Goal: Information Seeking & Learning: Learn about a topic

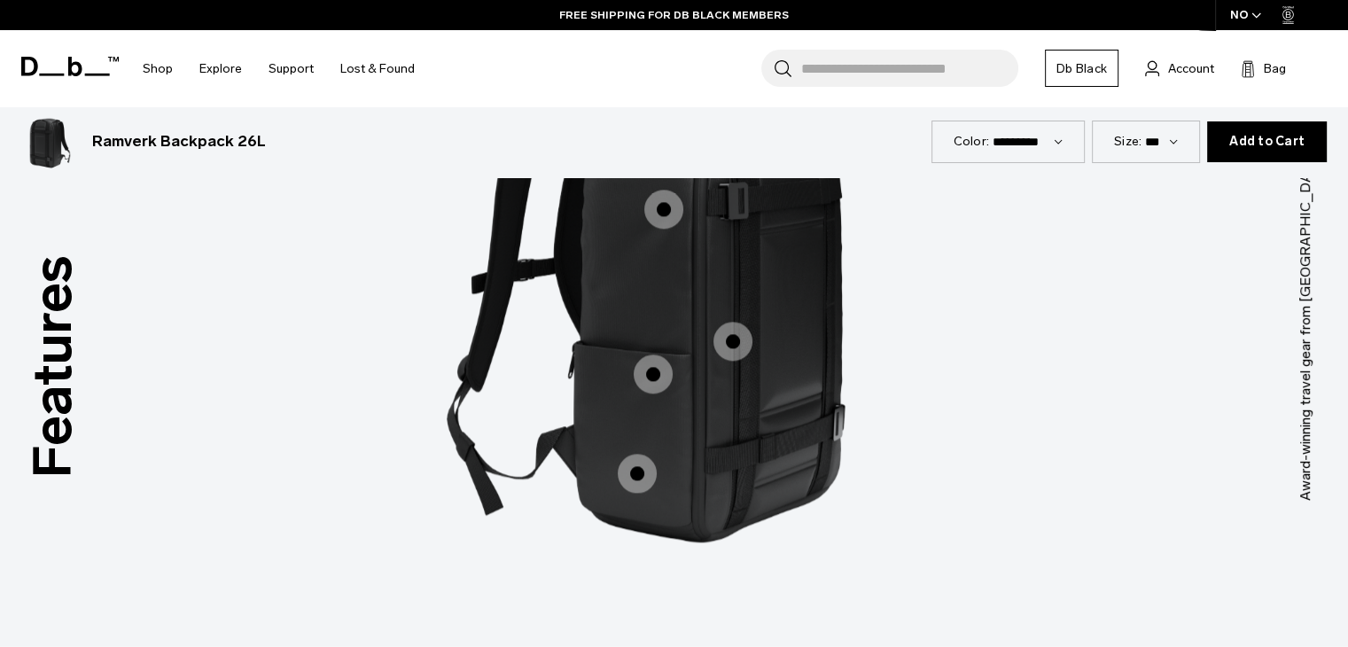
scroll to position [2481, 0]
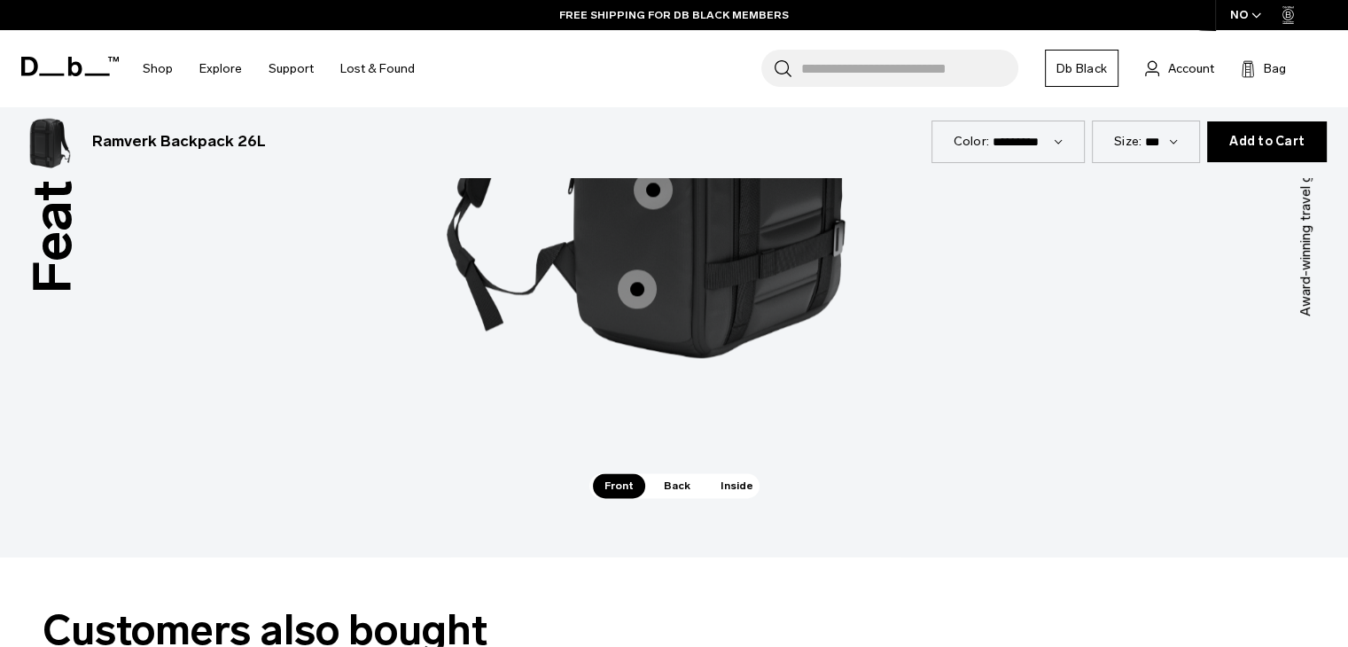
click at [670, 480] on span "Back" at bounding box center [677, 485] width 50 height 25
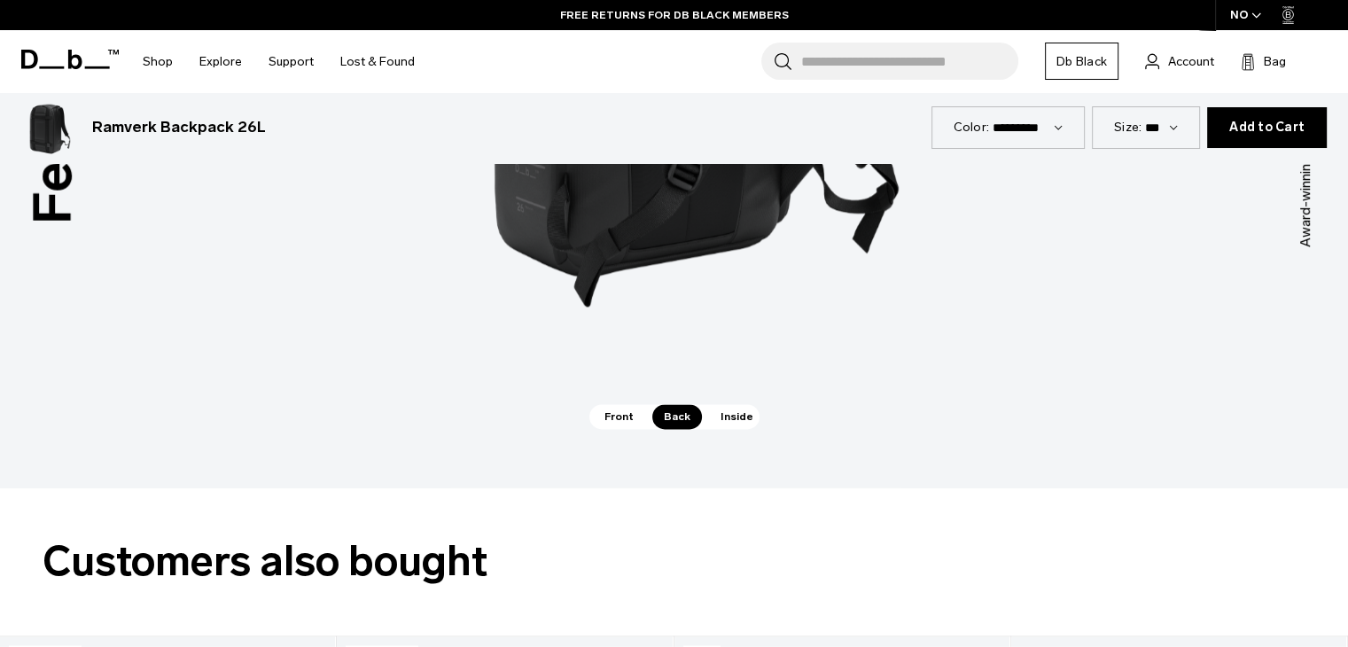
scroll to position [2570, 0]
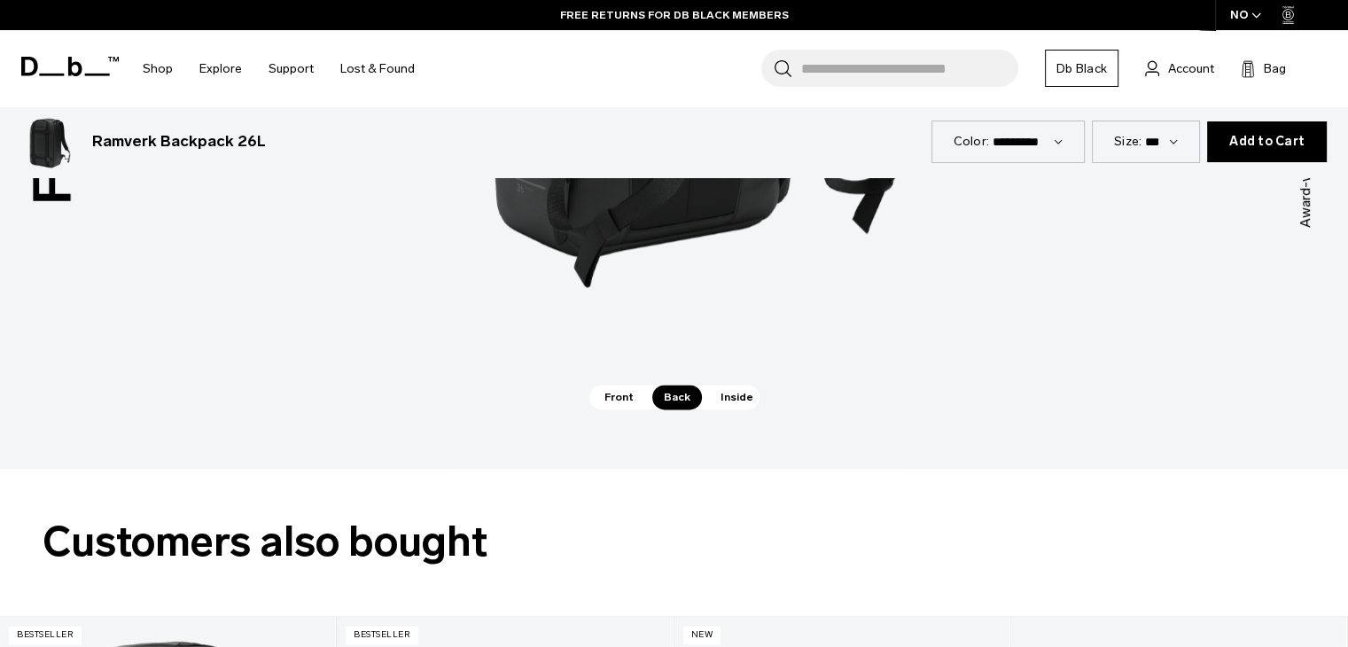
click at [709, 401] on span "Inside" at bounding box center [737, 397] width 56 height 25
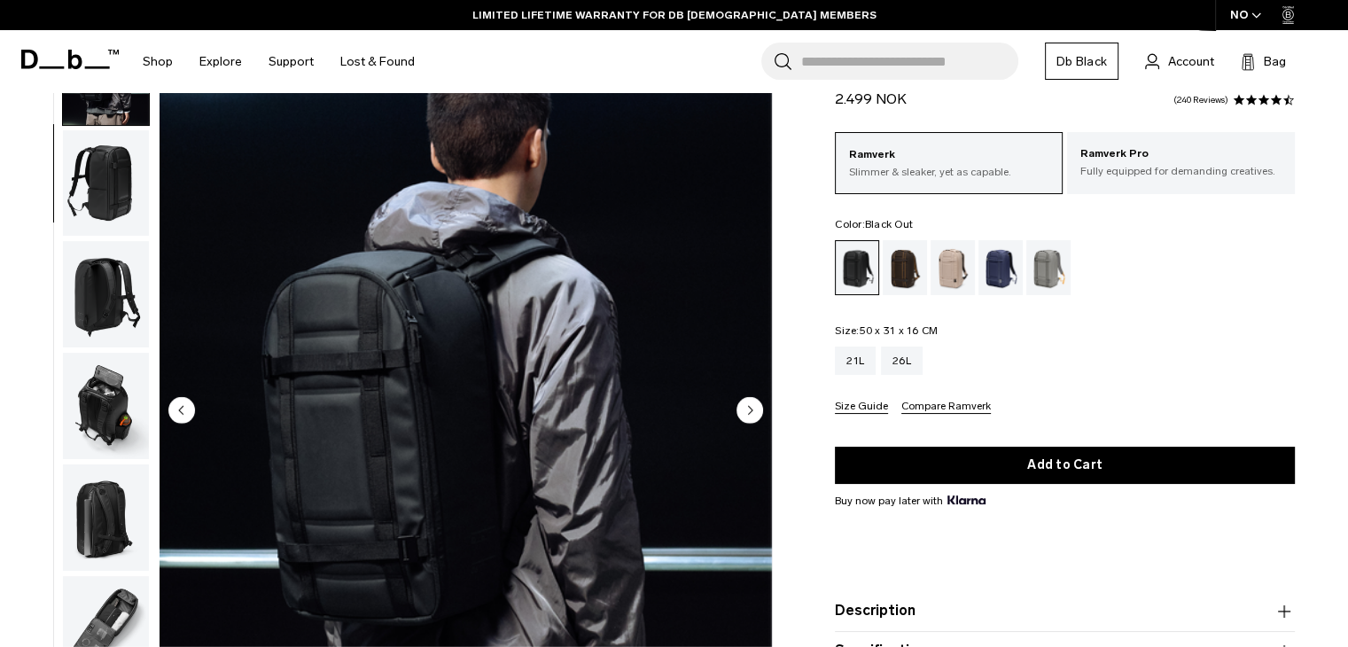
scroll to position [177, 0]
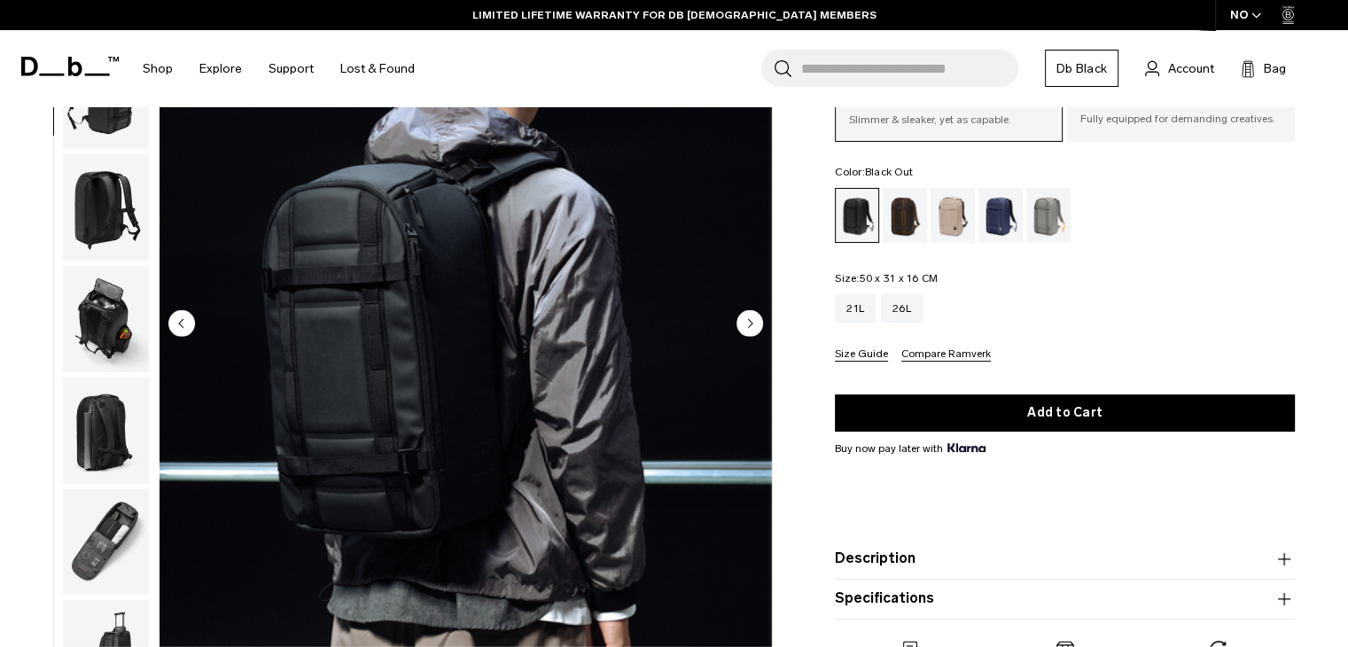
click at [751, 323] on icon "Next slide" at bounding box center [751, 323] width 4 height 8
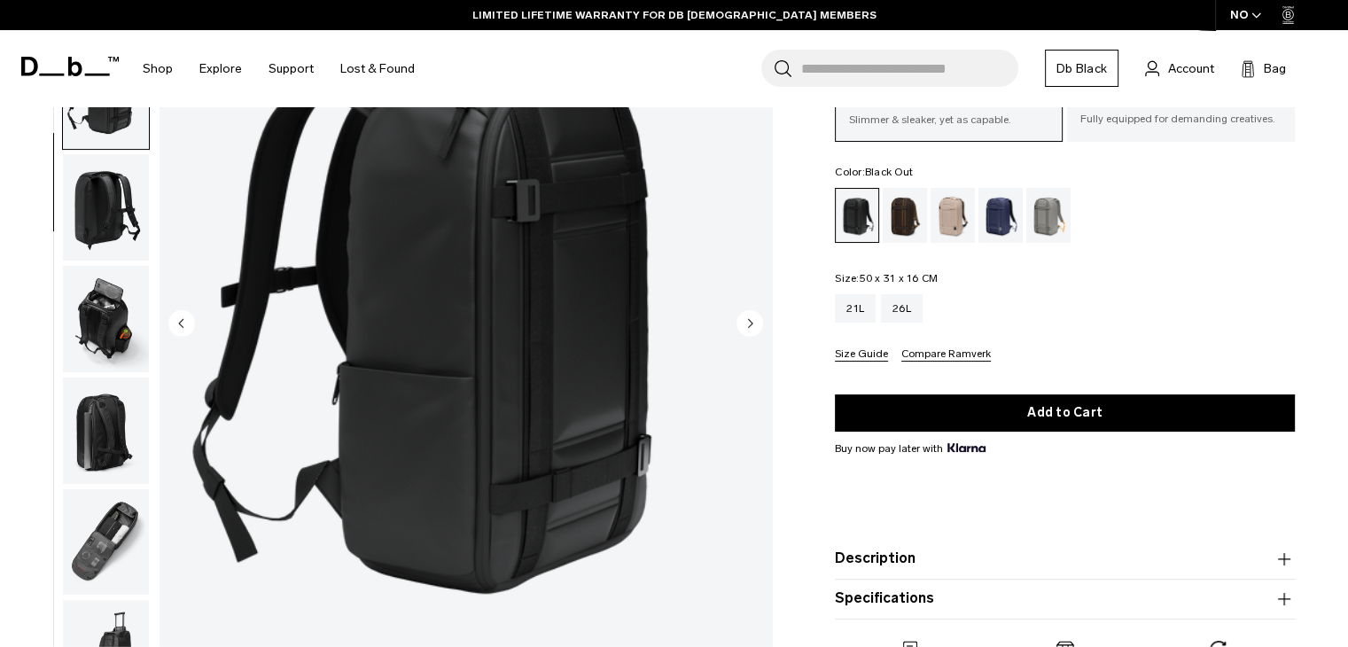
click at [751, 323] on icon "Next slide" at bounding box center [751, 323] width 4 height 8
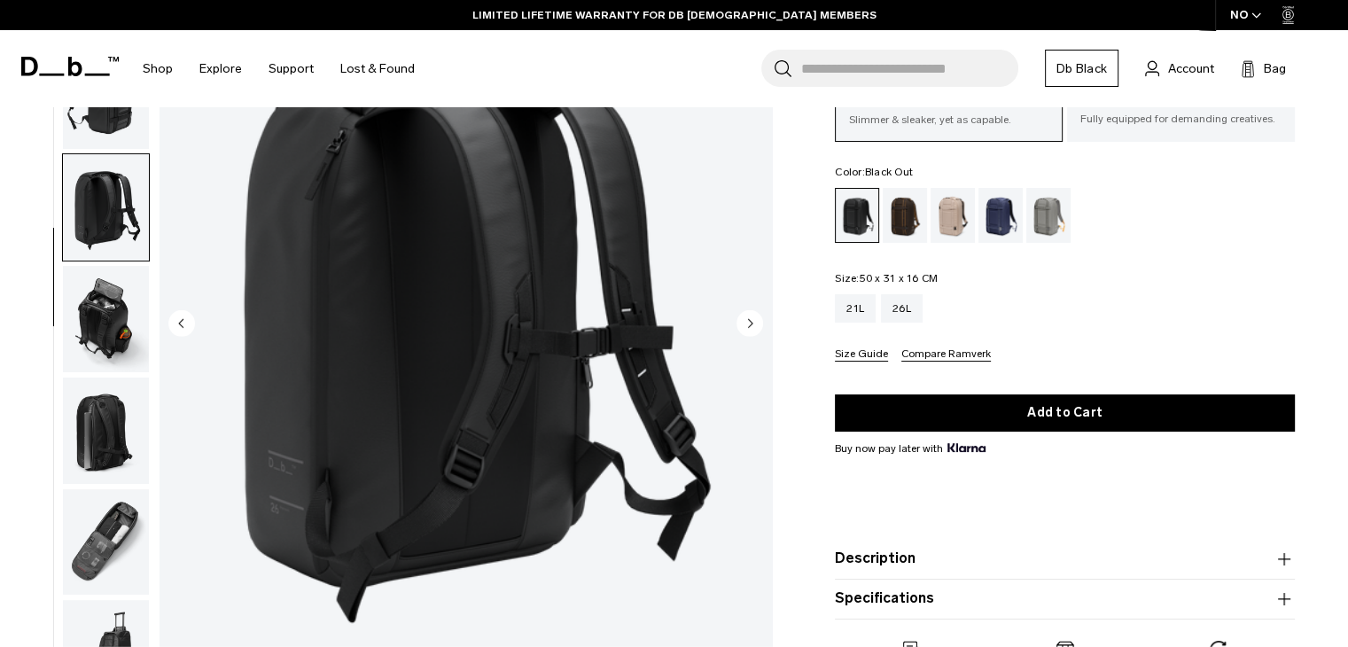
click at [751, 323] on icon "Next slide" at bounding box center [751, 323] width 4 height 8
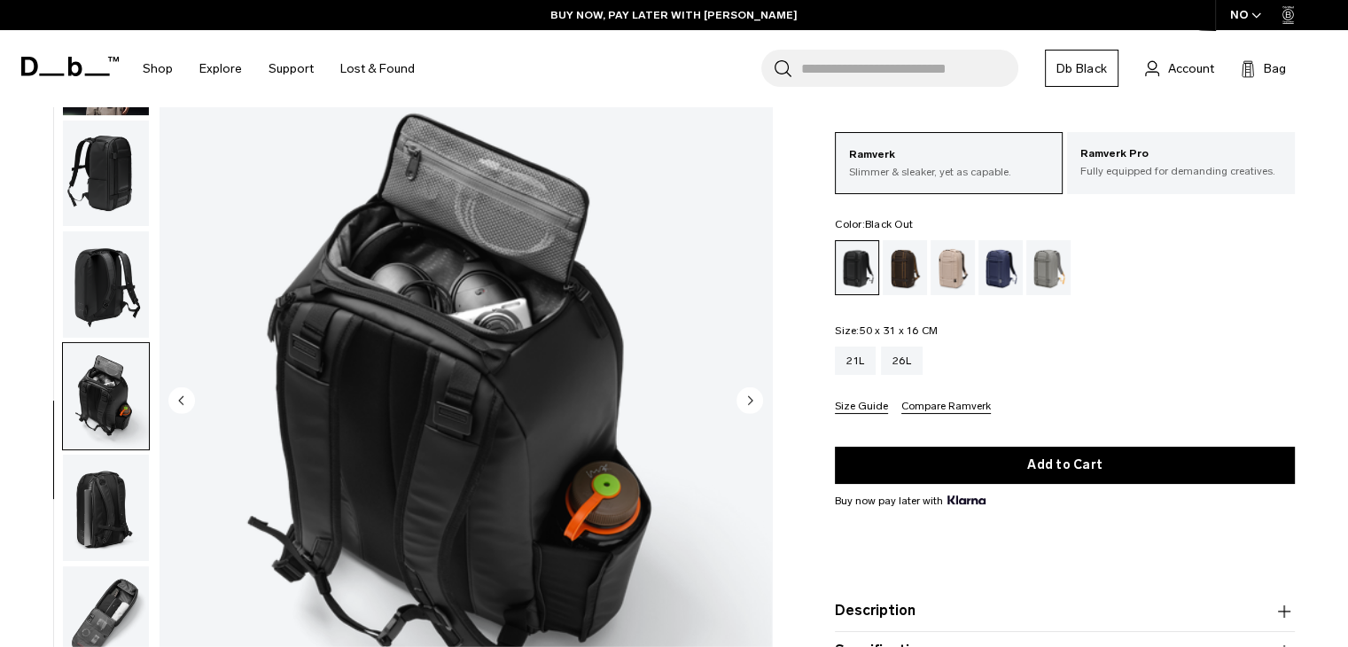
scroll to position [266, 0]
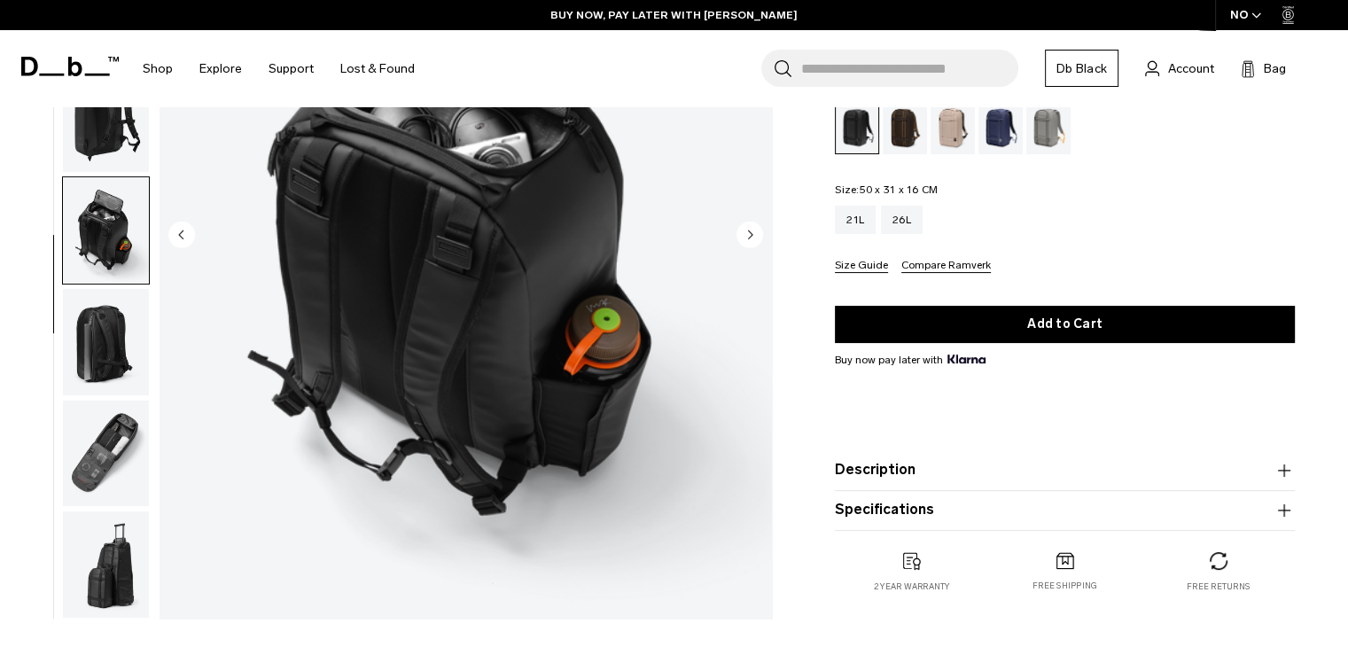
click at [746, 234] on circle "Next slide" at bounding box center [749, 234] width 27 height 27
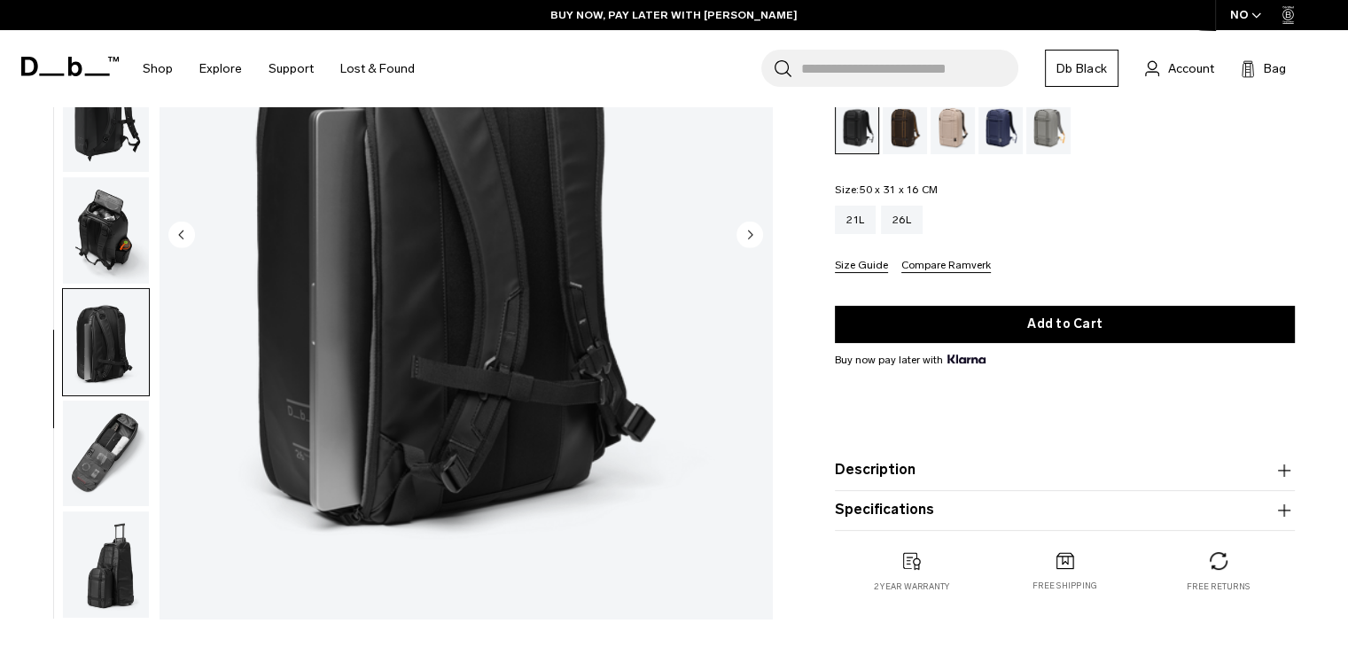
click at [747, 234] on circle "Next slide" at bounding box center [749, 234] width 27 height 27
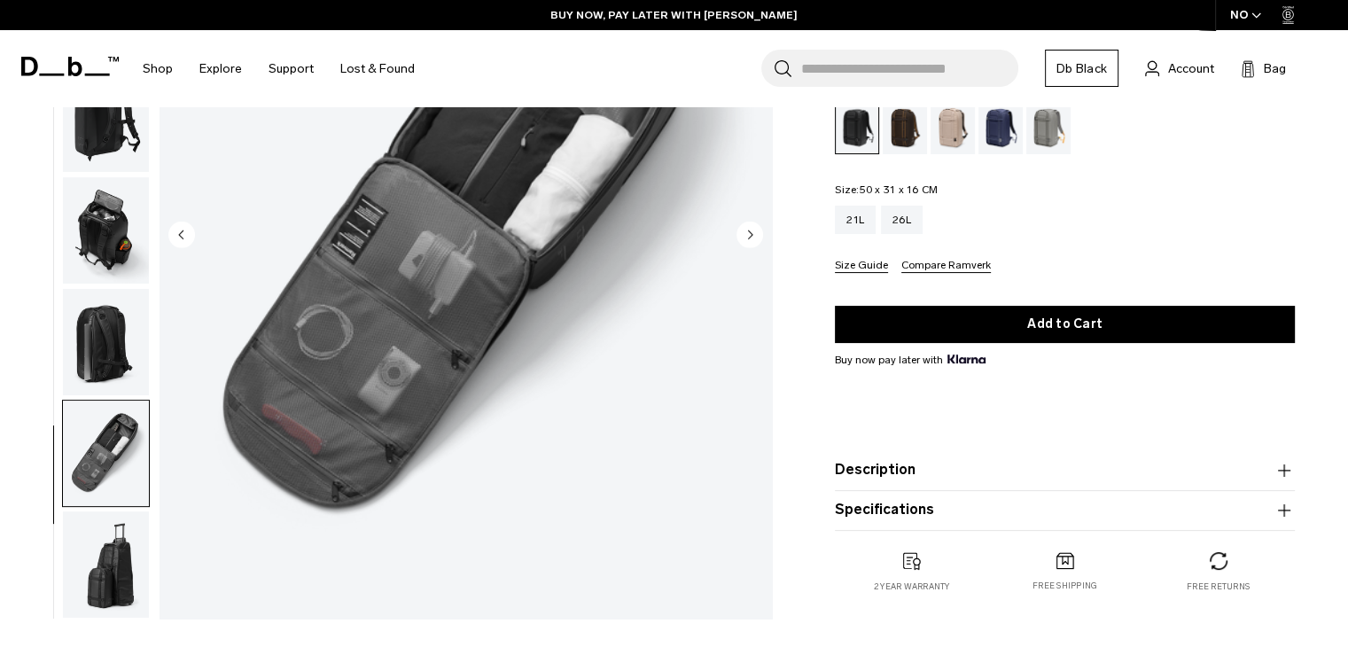
click at [747, 234] on circle "Next slide" at bounding box center [749, 234] width 27 height 27
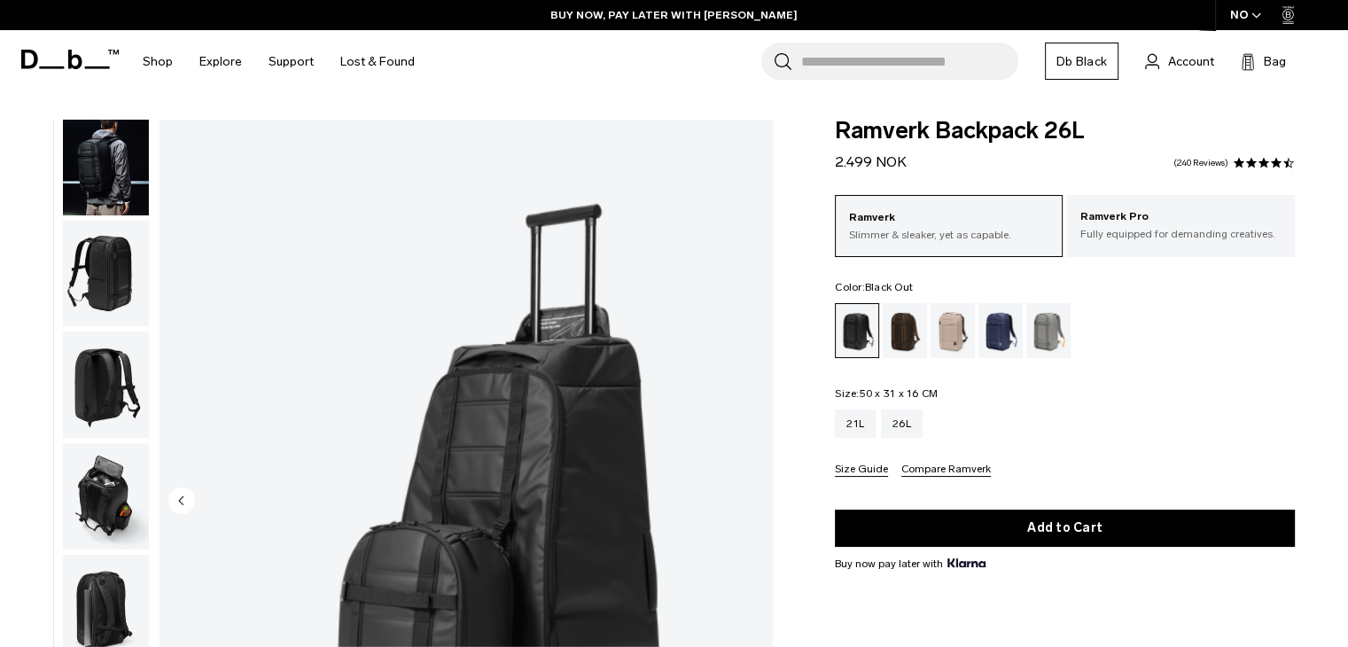
scroll to position [177, 0]
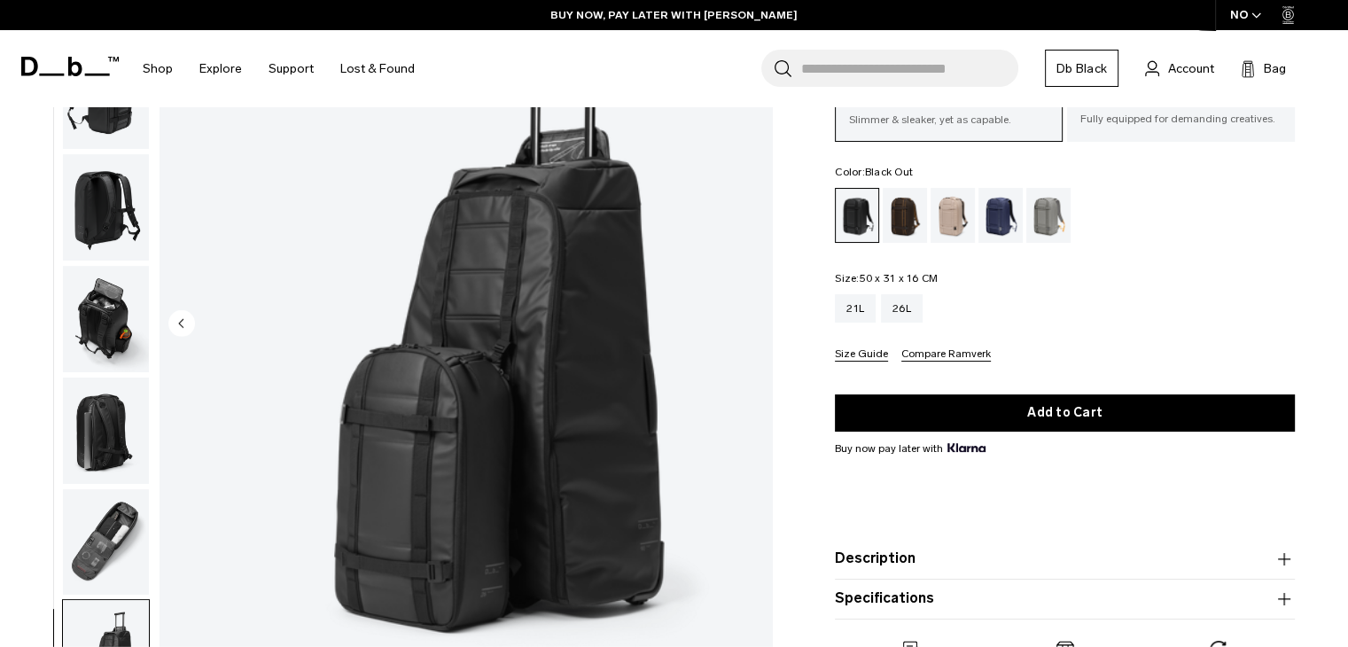
click at [94, 199] on img "button" at bounding box center [106, 207] width 86 height 106
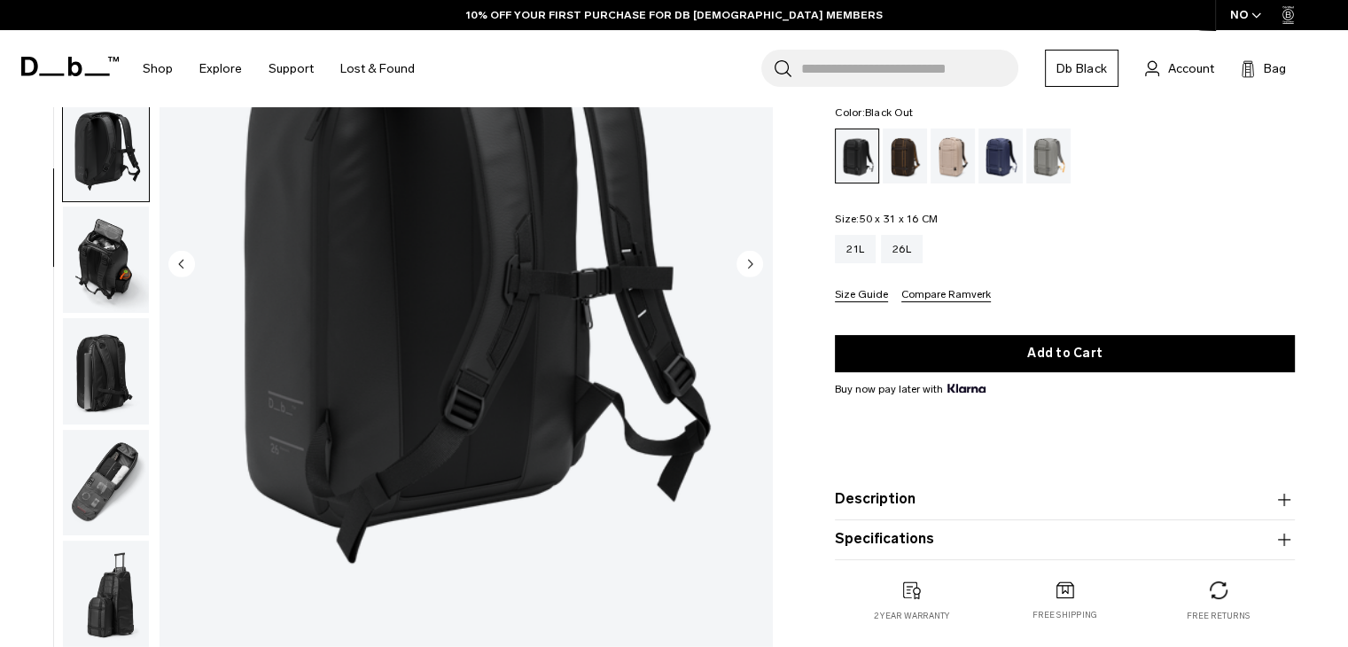
scroll to position [266, 0]
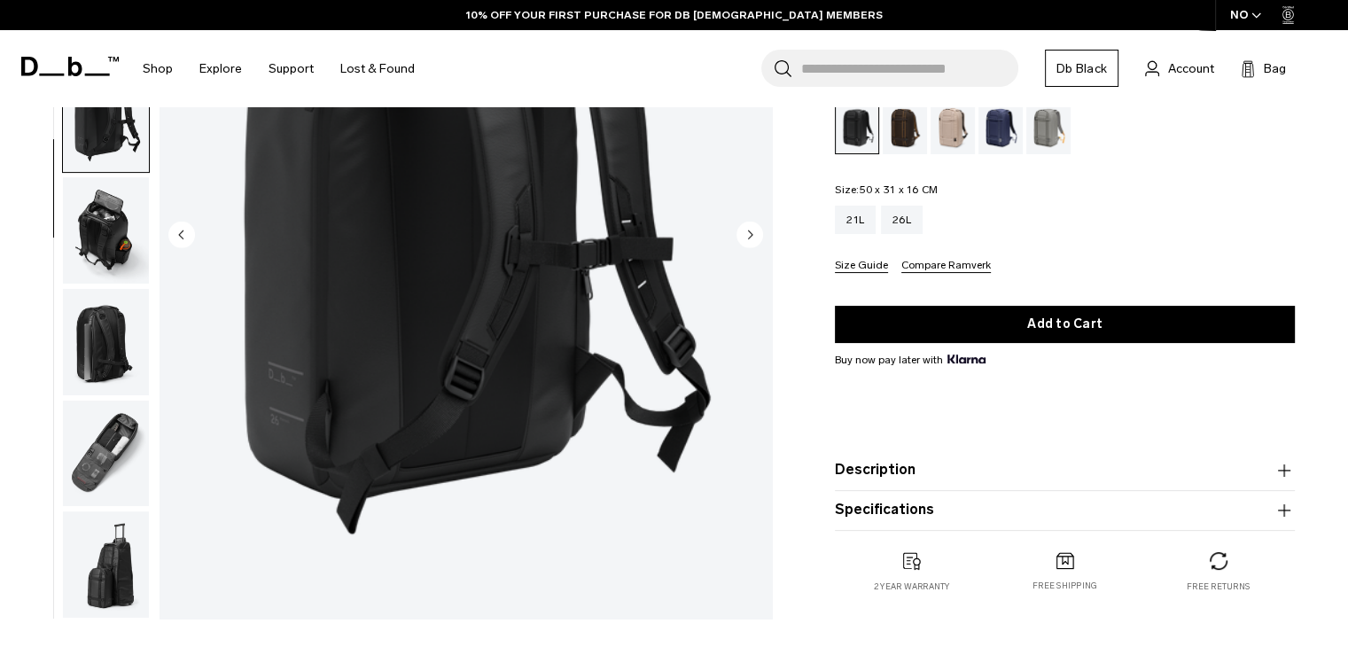
click at [97, 246] on img "button" at bounding box center [106, 230] width 86 height 106
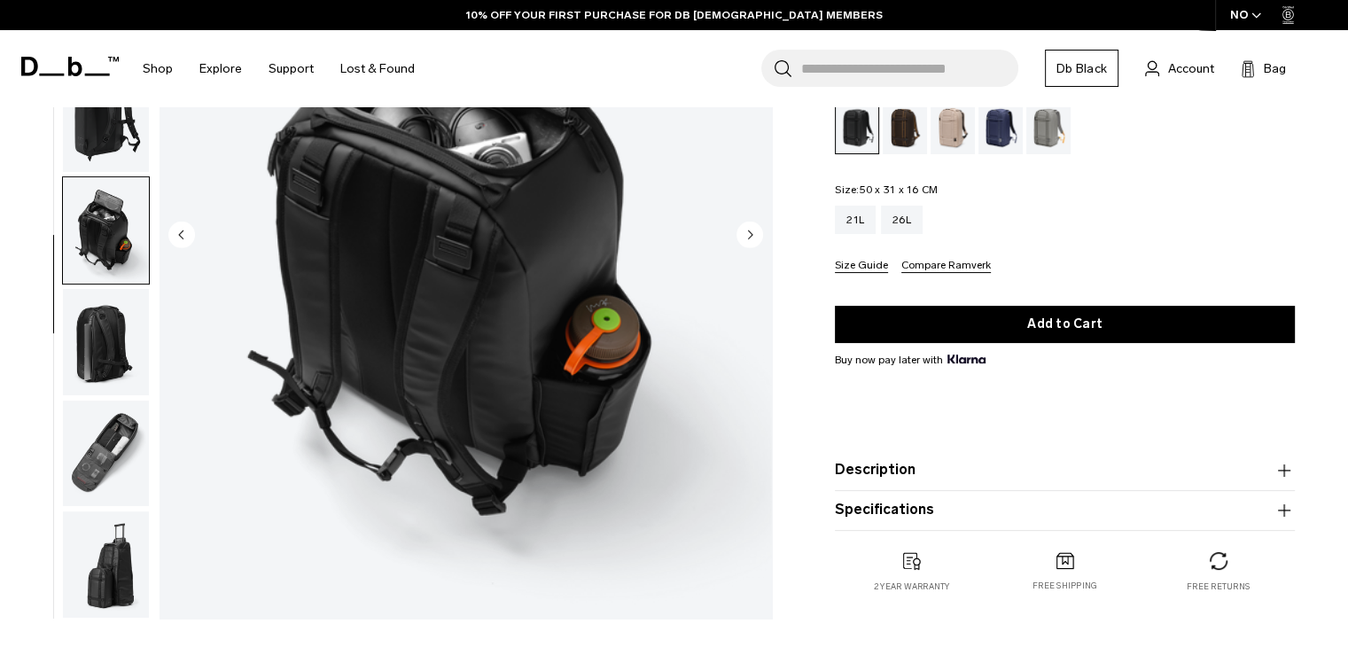
click at [109, 365] on img "button" at bounding box center [106, 342] width 86 height 106
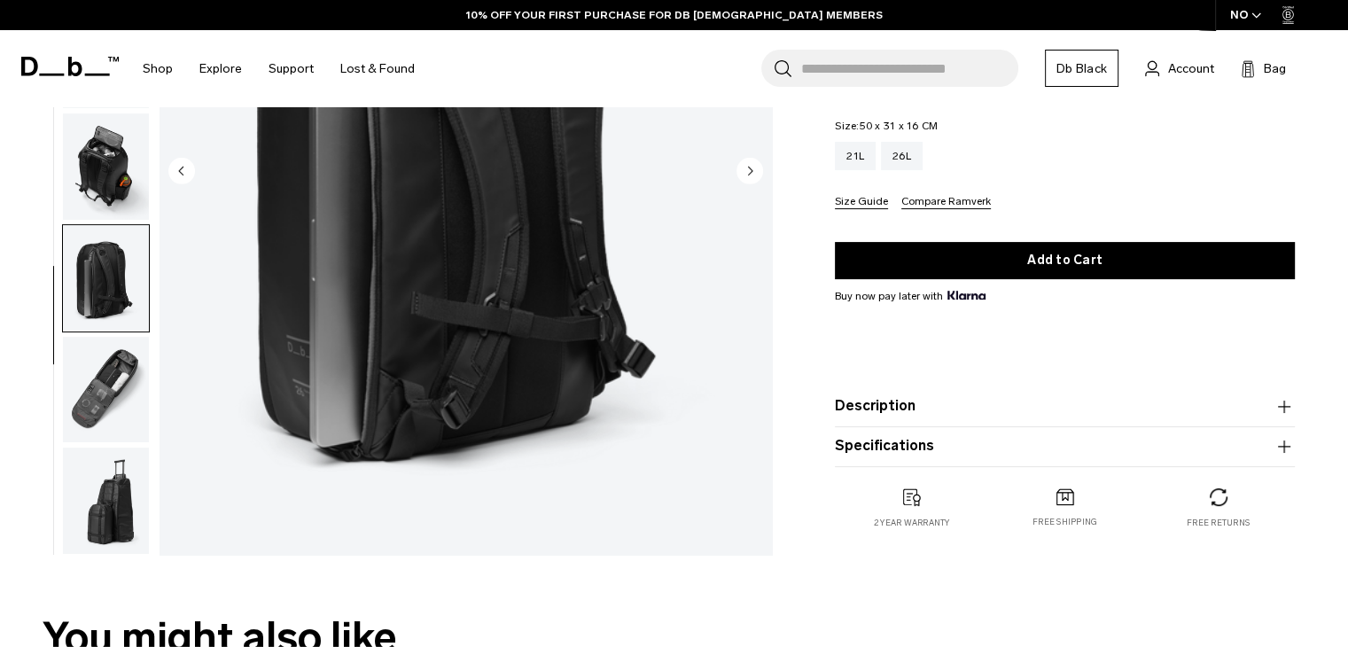
scroll to position [443, 0]
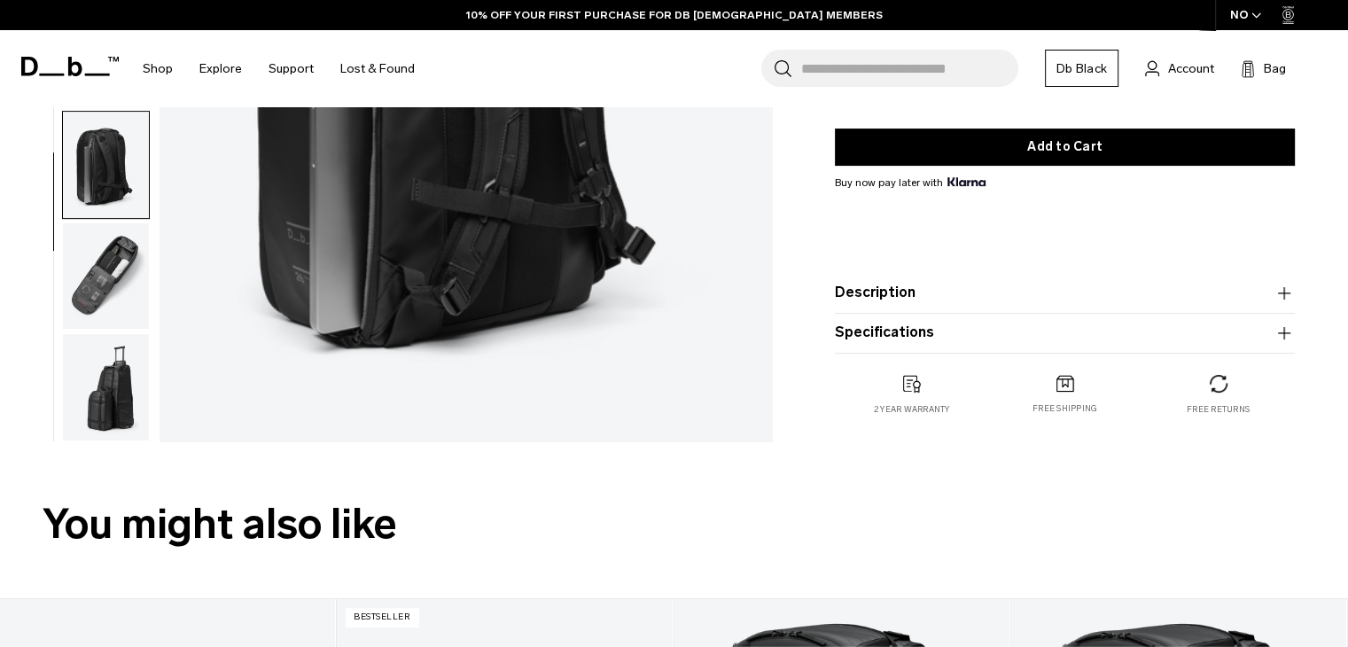
click at [117, 300] on img "button" at bounding box center [106, 276] width 86 height 106
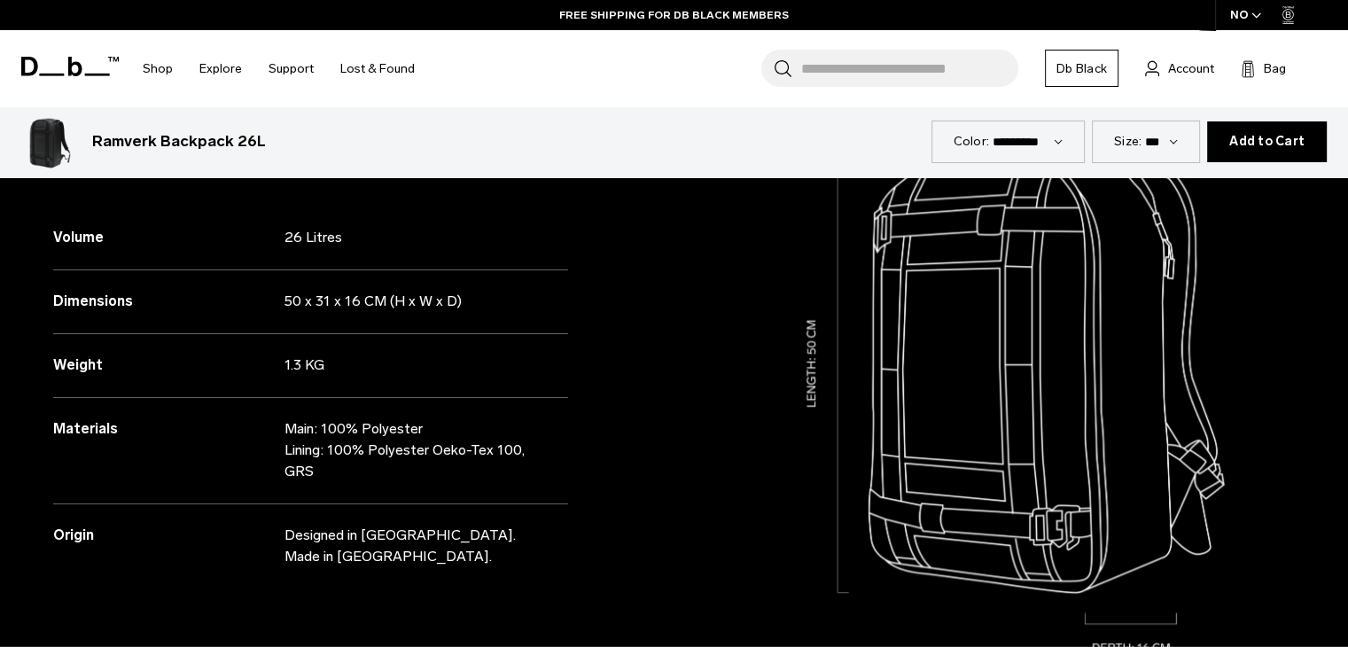
scroll to position [1684, 0]
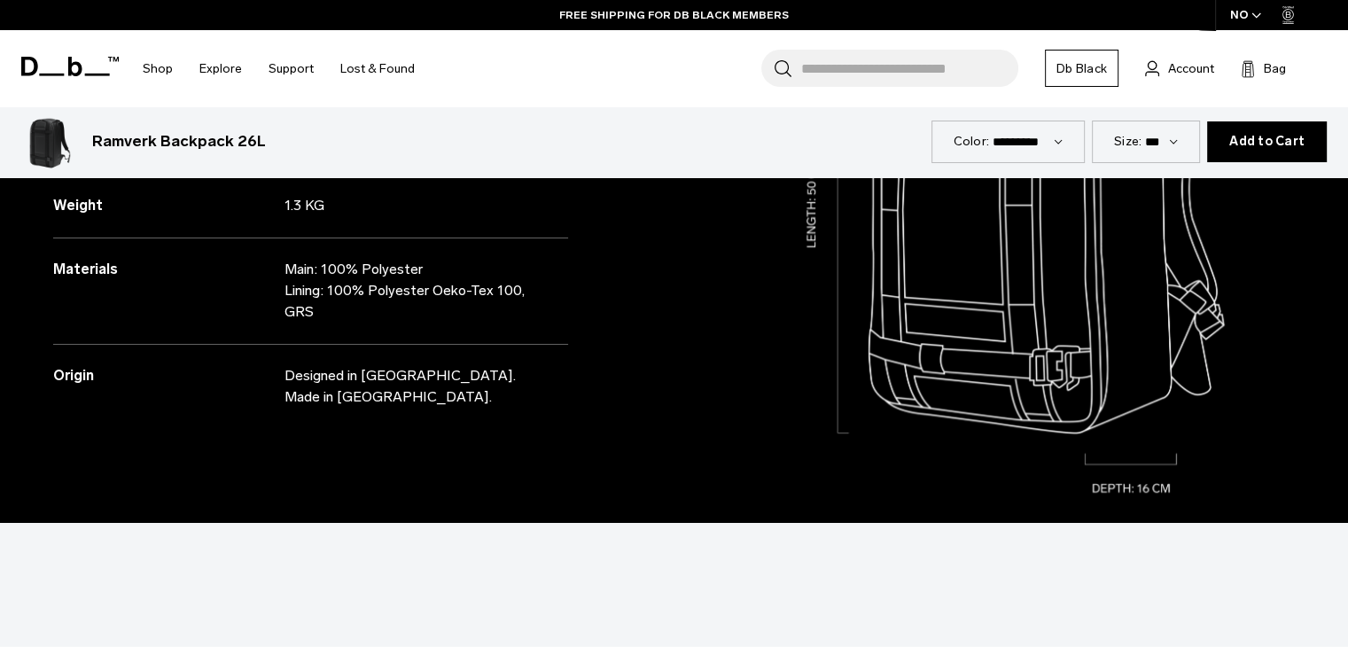
drag, startPoint x: 351, startPoint y: 394, endPoint x: 248, endPoint y: 361, distance: 108.2
click at [248, 361] on div "Origin Designed in [GEOGRAPHIC_DATA]. Made in [GEOGRAPHIC_DATA]." at bounding box center [310, 377] width 515 height 64
click at [436, 433] on div "Specifications Volume 26 Litres Dimensions 50 x 31 x 16 CM (H x W x D) Weight" at bounding box center [337, 197] width 674 height 652
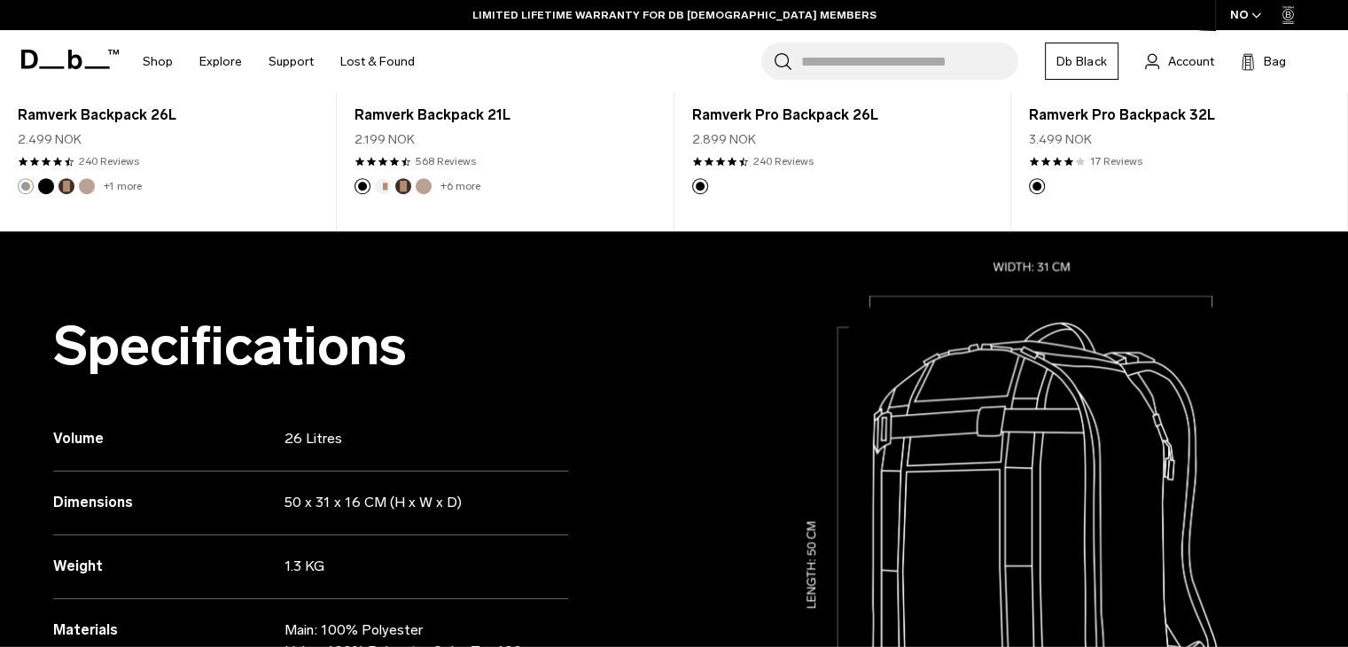
scroll to position [0, 0]
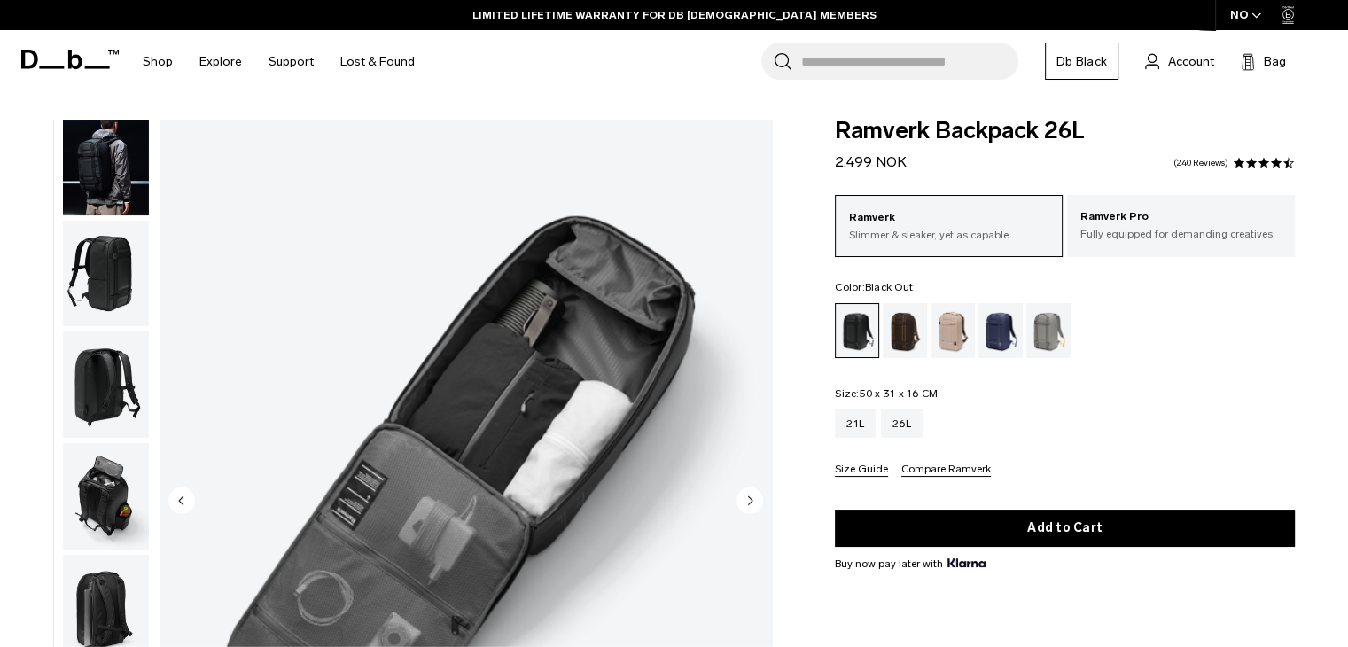
click at [113, 280] on img "button" at bounding box center [106, 274] width 86 height 106
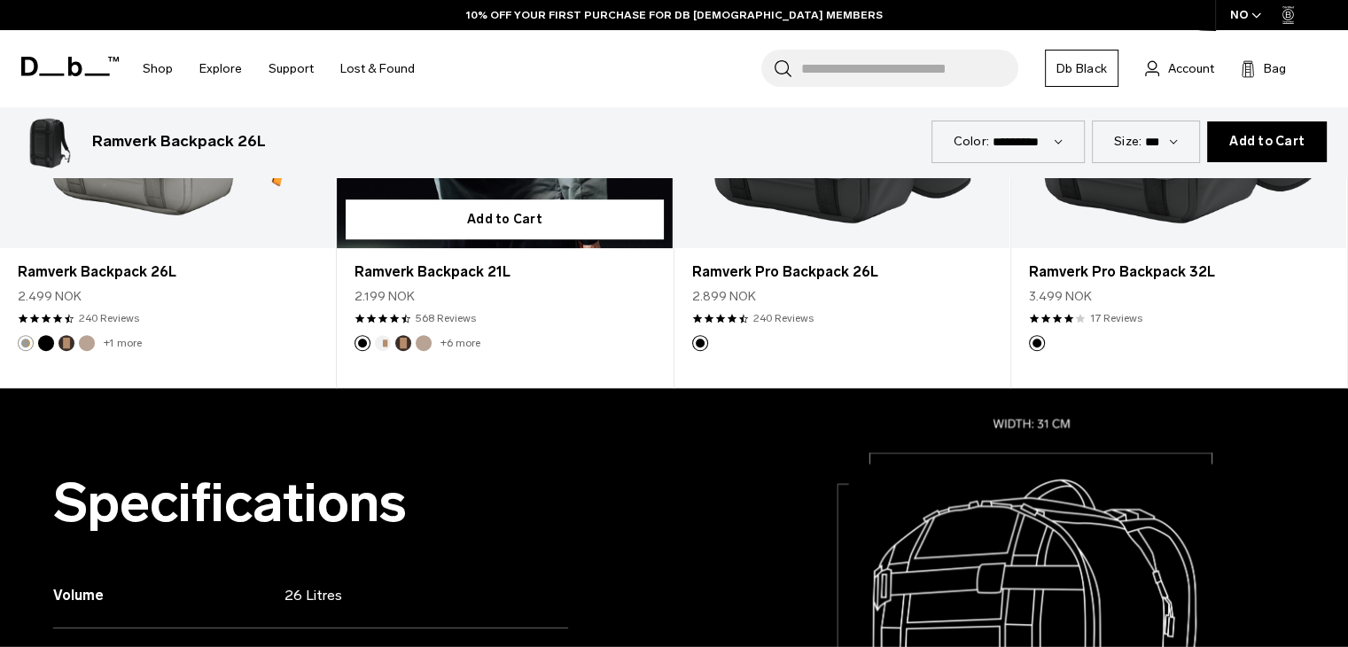
scroll to position [1521, 0]
